Goal: Task Accomplishment & Management: Use online tool/utility

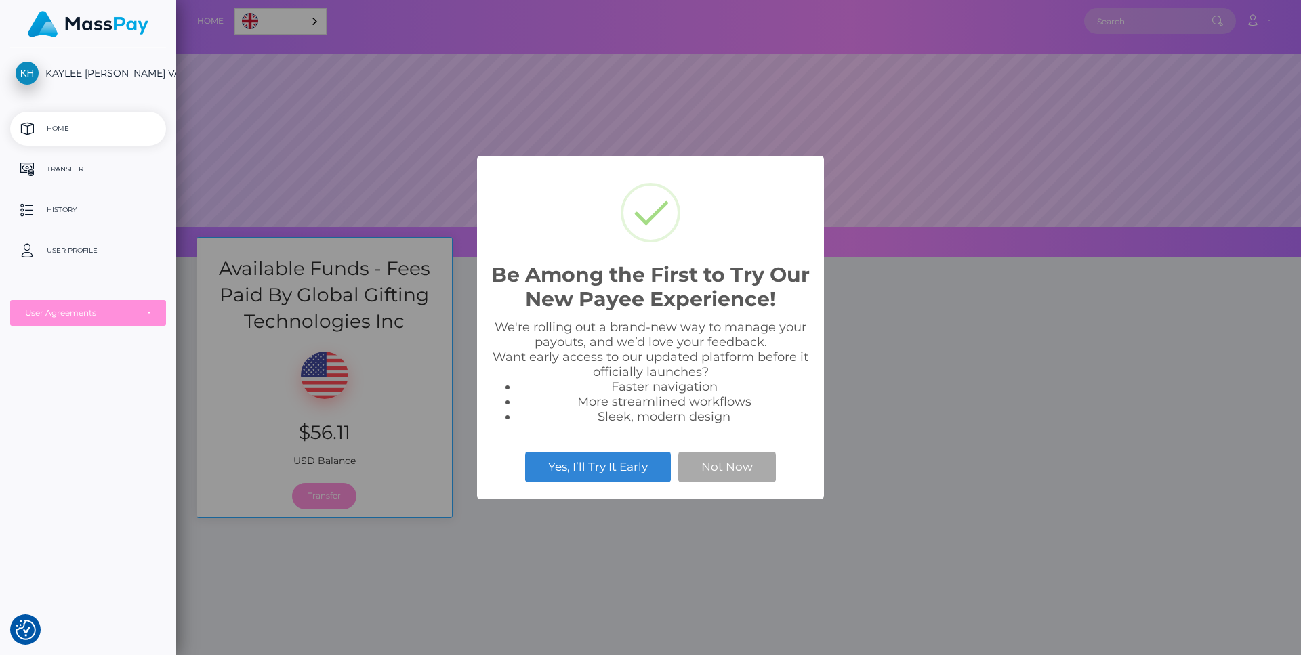
scroll to position [258, 1125]
click at [719, 466] on button "Not Now" at bounding box center [727, 467] width 98 height 30
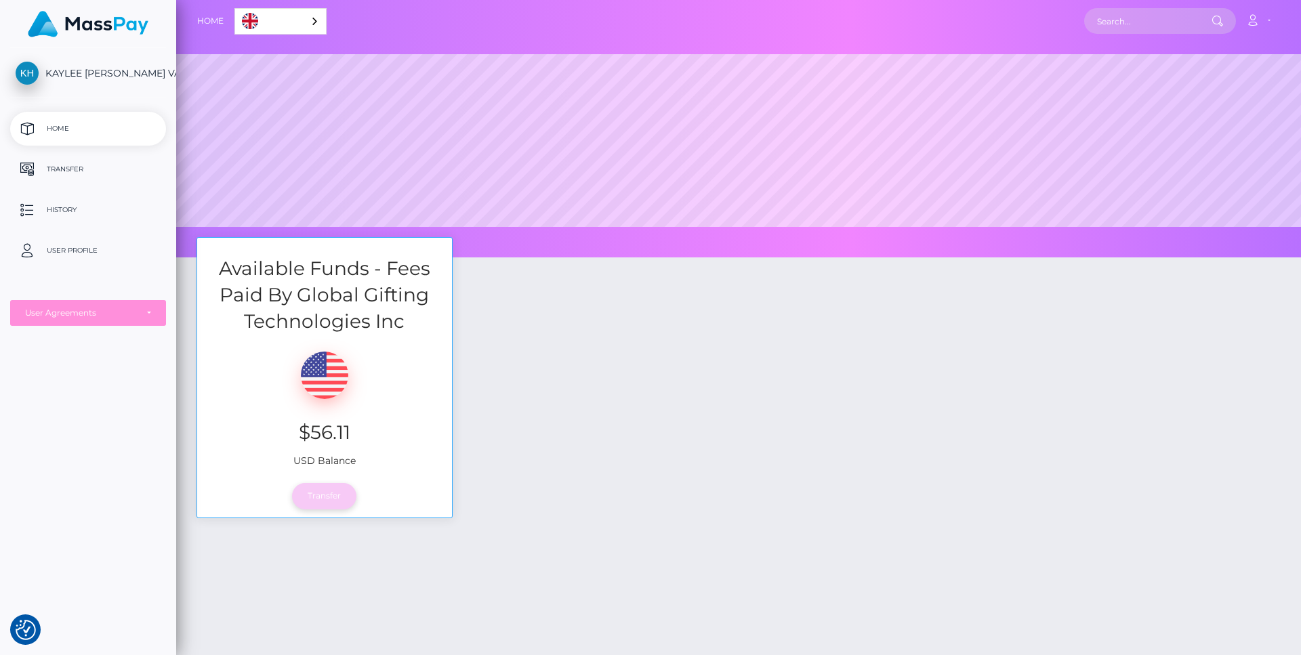
click at [329, 500] on link "Transfer" at bounding box center [324, 496] width 64 height 26
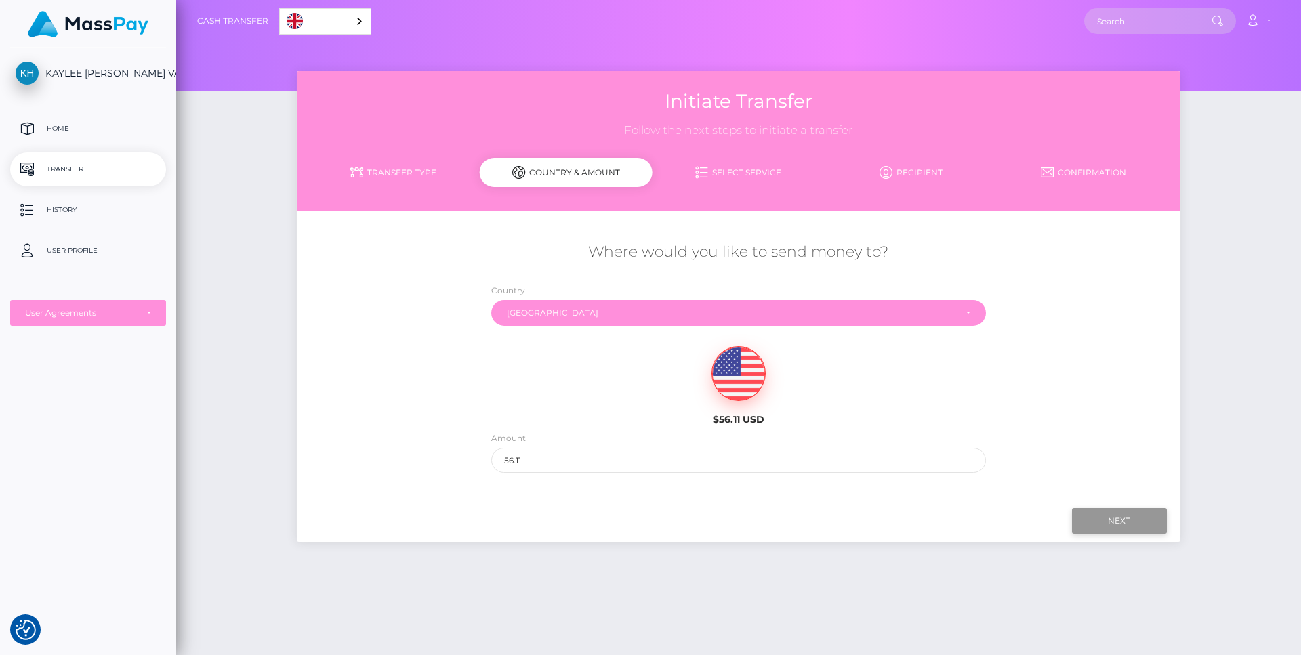
click at [1111, 523] on input "Next" at bounding box center [1119, 521] width 95 height 26
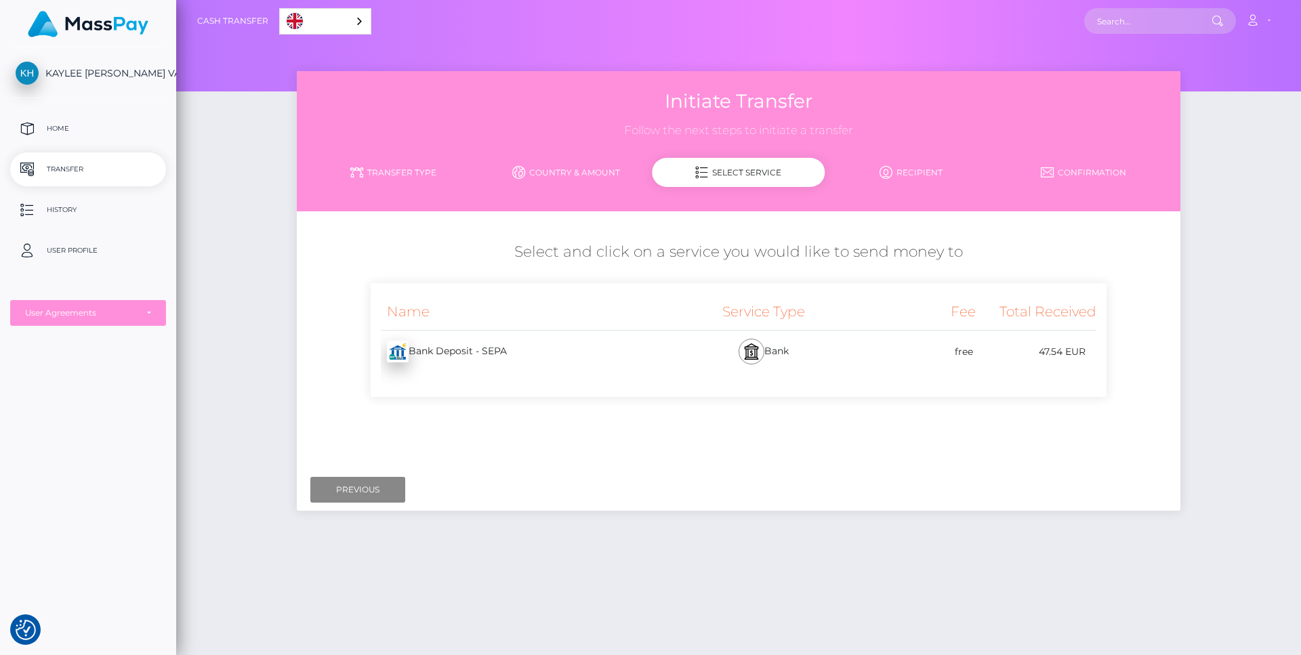
click at [590, 352] on div "Bank Deposit - SEPA - EUR" at bounding box center [522, 352] width 302 height 38
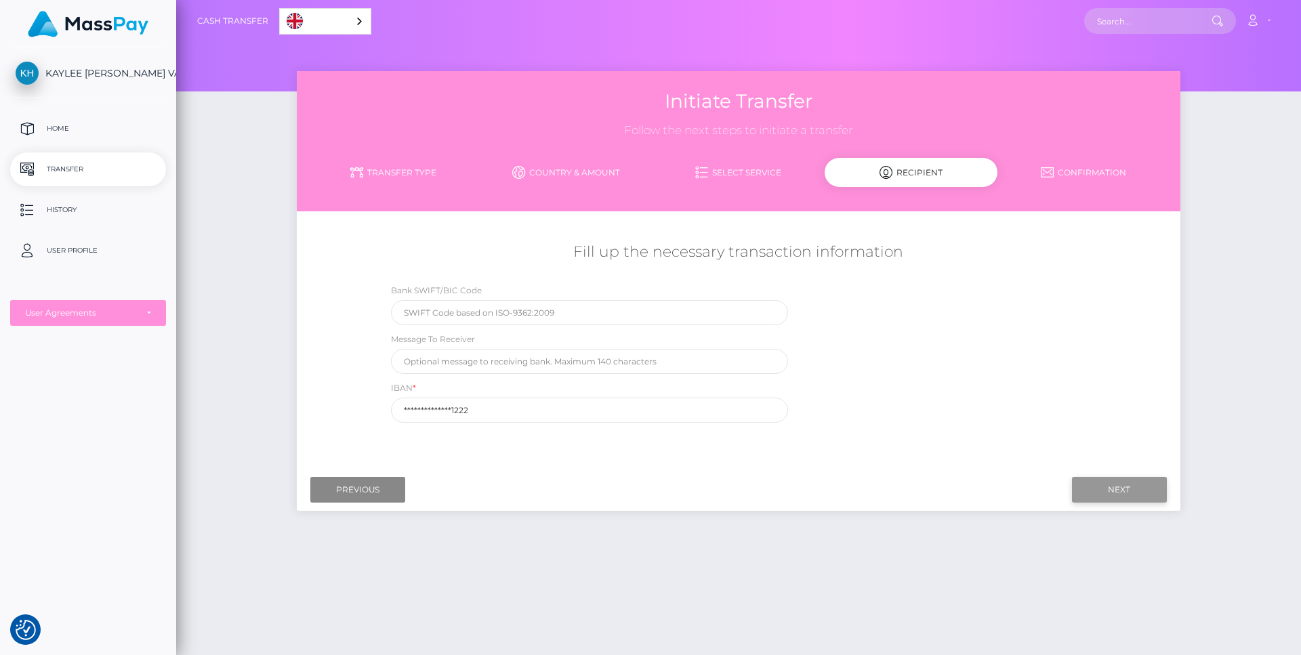
click at [1143, 490] on input "Next" at bounding box center [1119, 490] width 95 height 26
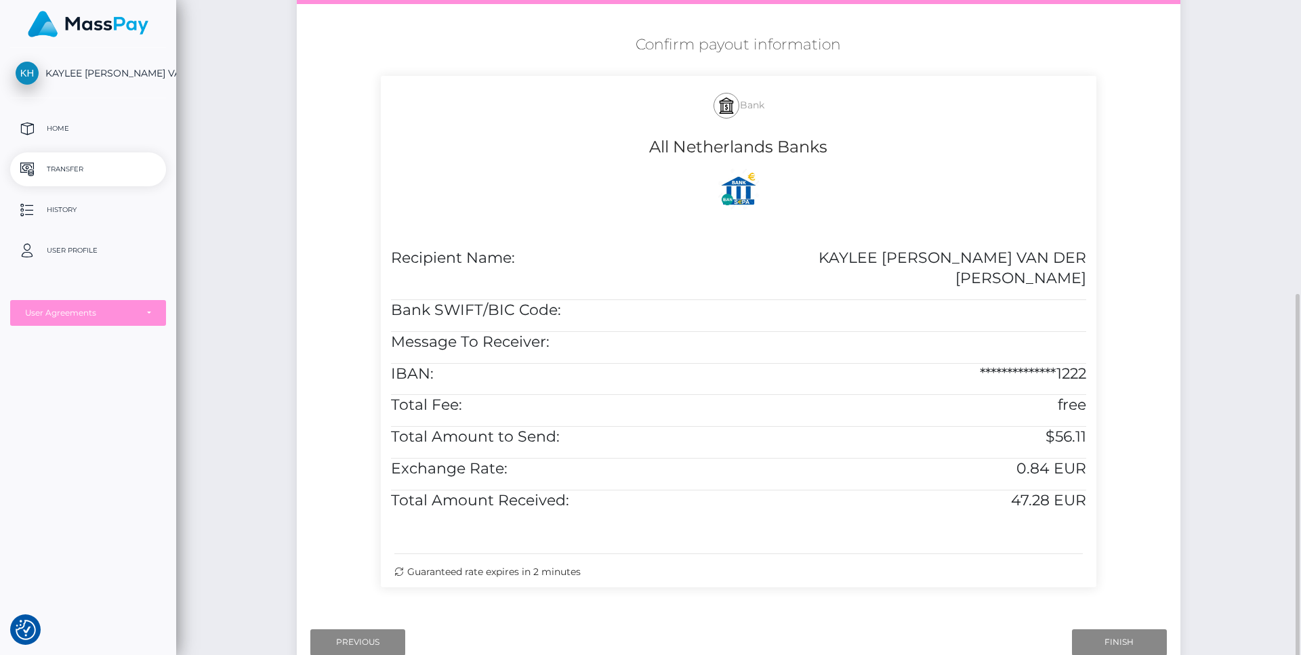
scroll to position [297, 0]
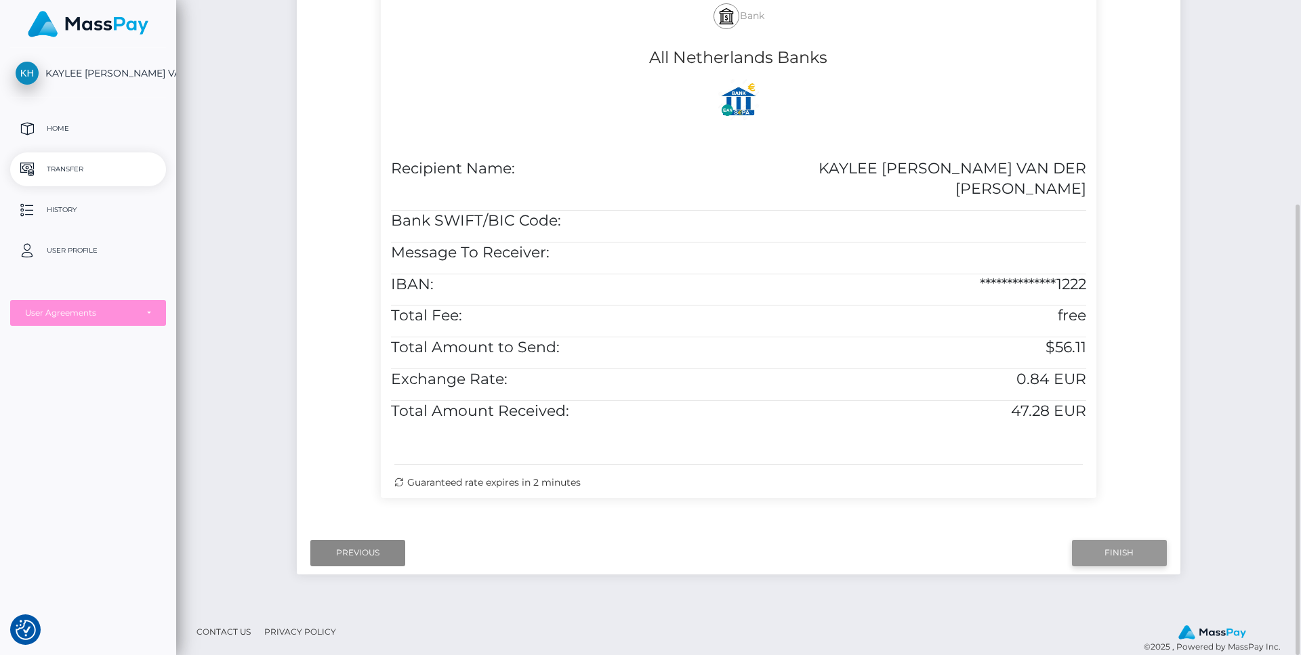
click at [1119, 540] on input "Finish" at bounding box center [1119, 553] width 95 height 26
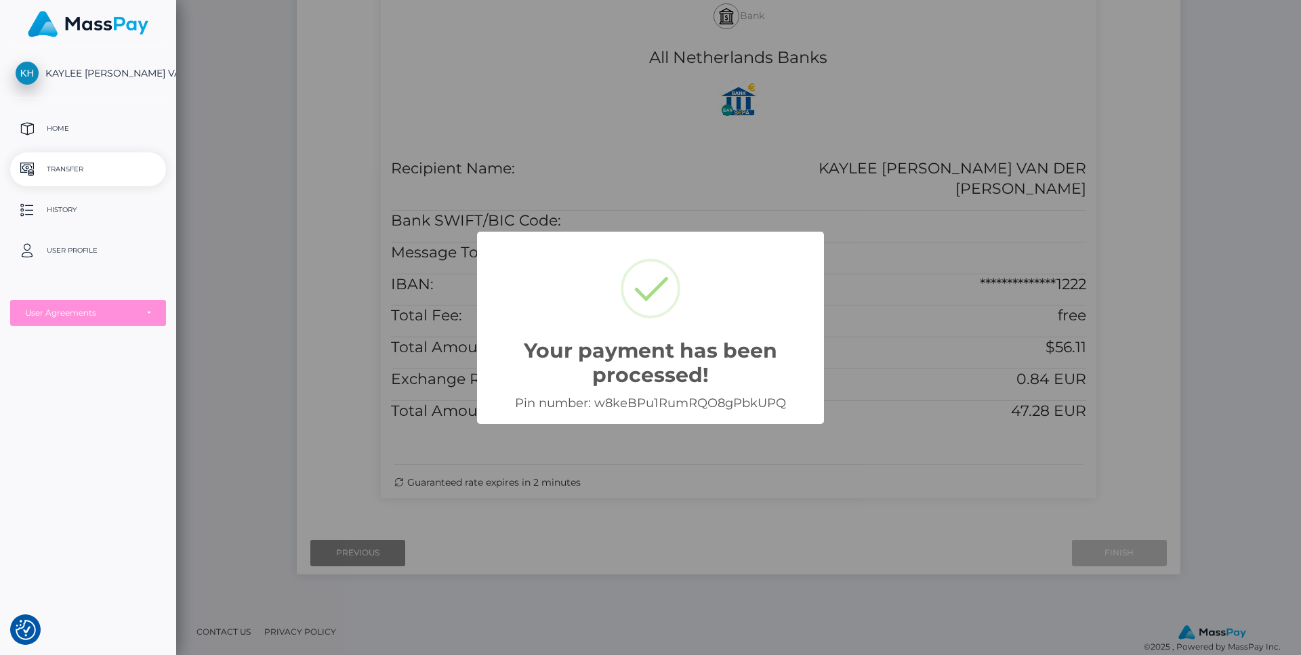
drag, startPoint x: 237, startPoint y: 220, endPoint x: 243, endPoint y: 216, distance: 7.2
click at [241, 218] on div "Your payment has been processed! × Pin number: w8keBPu1RumRQO8gPbkUPQ OK Cancel" at bounding box center [650, 327] width 1301 height 655
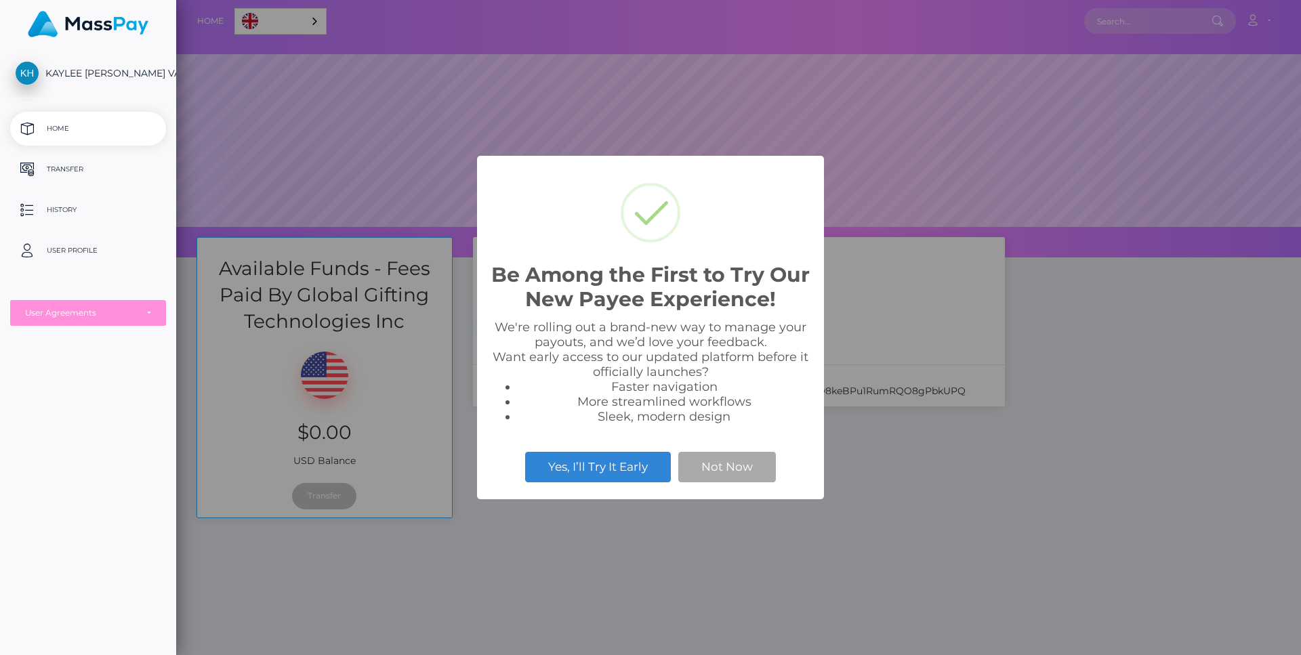
scroll to position [258, 1125]
click at [742, 470] on button "Not Now" at bounding box center [727, 467] width 98 height 30
